Goal: Information Seeking & Learning: Learn about a topic

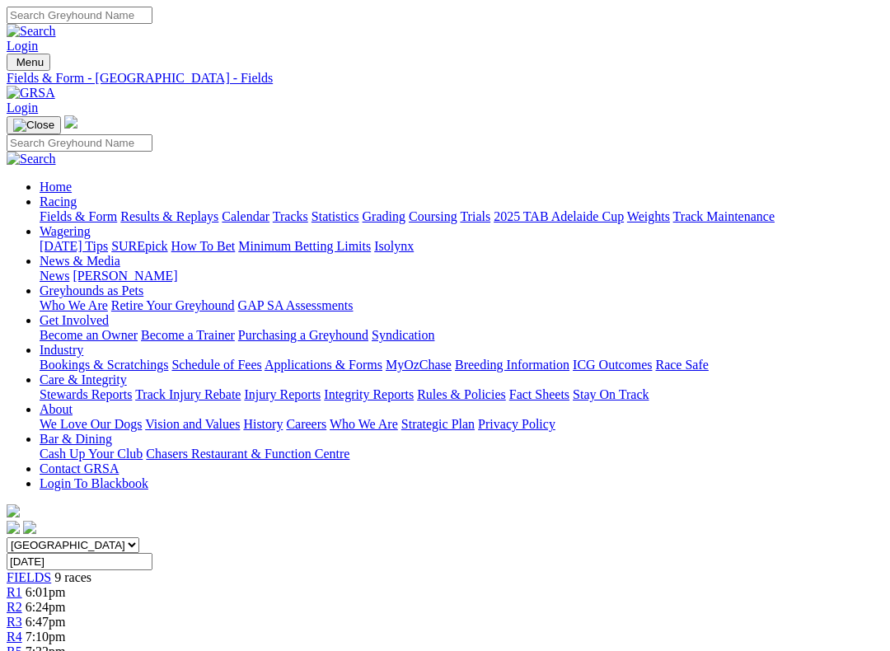
scroll to position [357, 0]
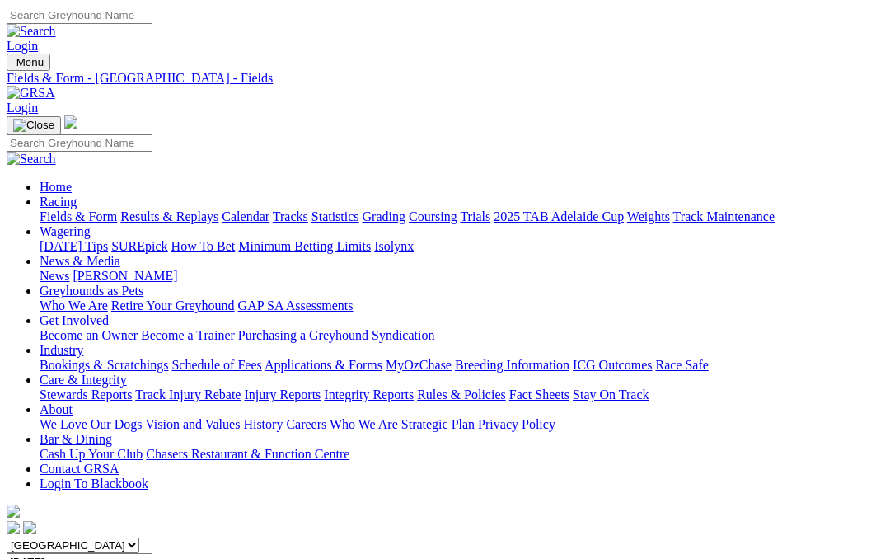
scroll to position [403, 0]
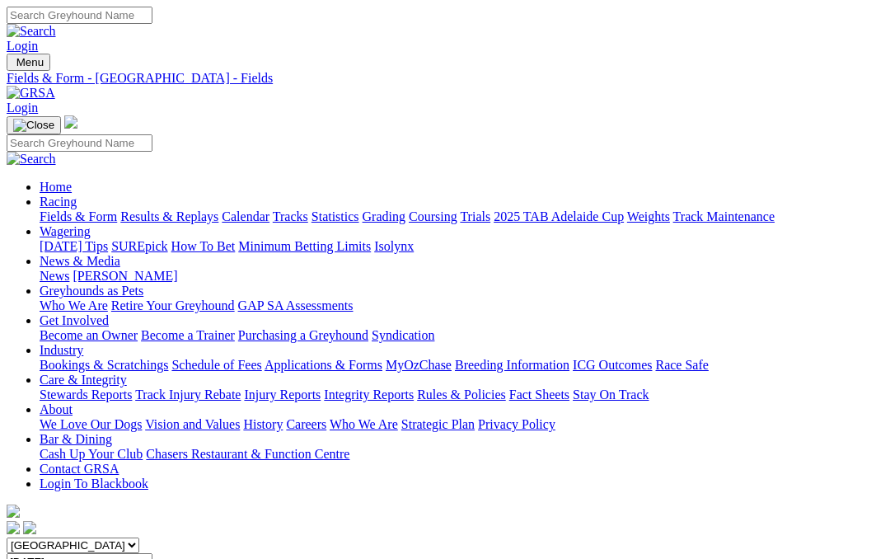
click at [127, 372] on link "Care & Integrity" at bounding box center [83, 379] width 87 height 14
click at [414, 387] on link "Integrity Reports" at bounding box center [369, 394] width 90 height 14
